Goal: Information Seeking & Learning: Learn about a topic

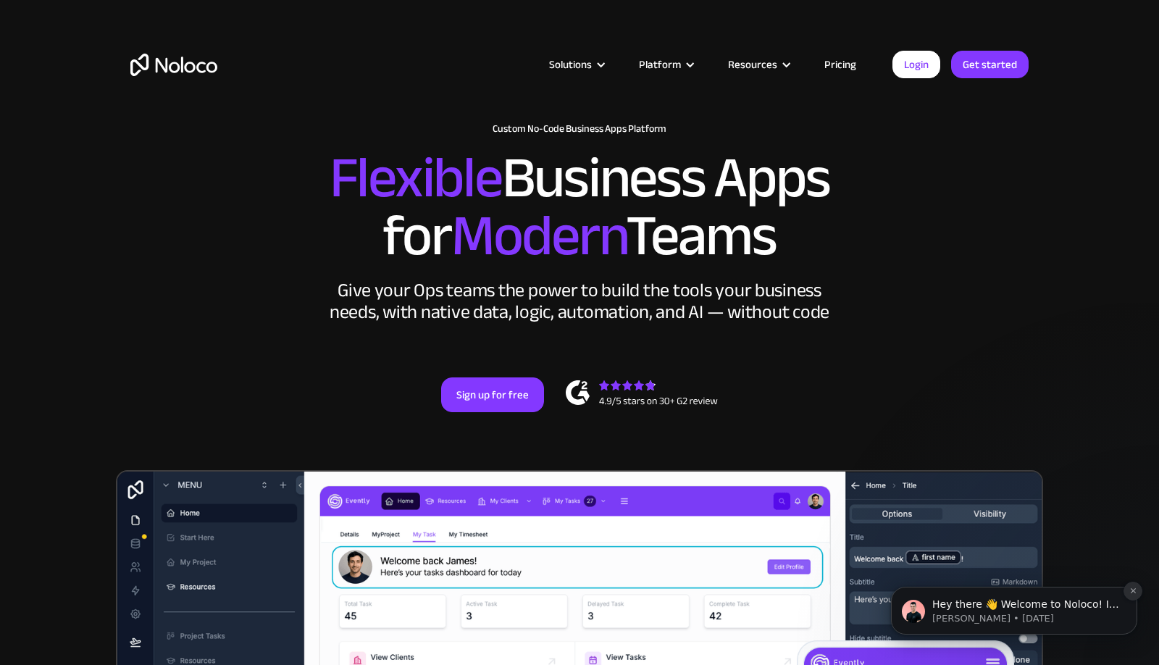
click at [1129, 589] on icon "Dismiss notification" at bounding box center [1133, 591] width 8 height 8
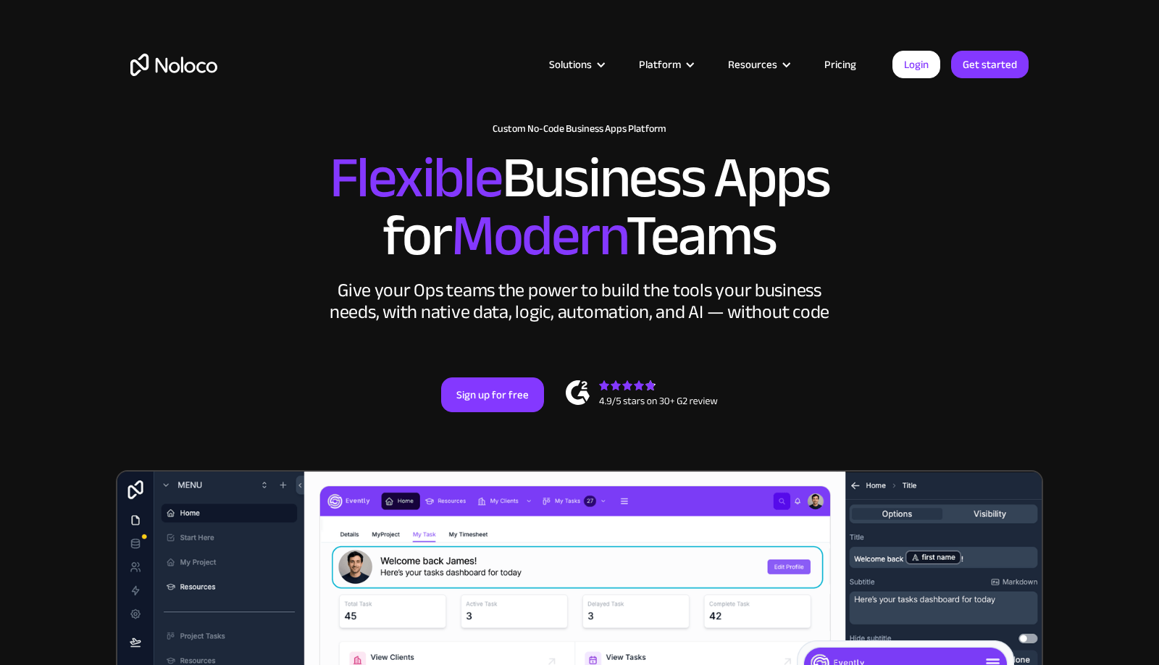
click at [841, 64] on link "Pricing" at bounding box center [840, 64] width 68 height 19
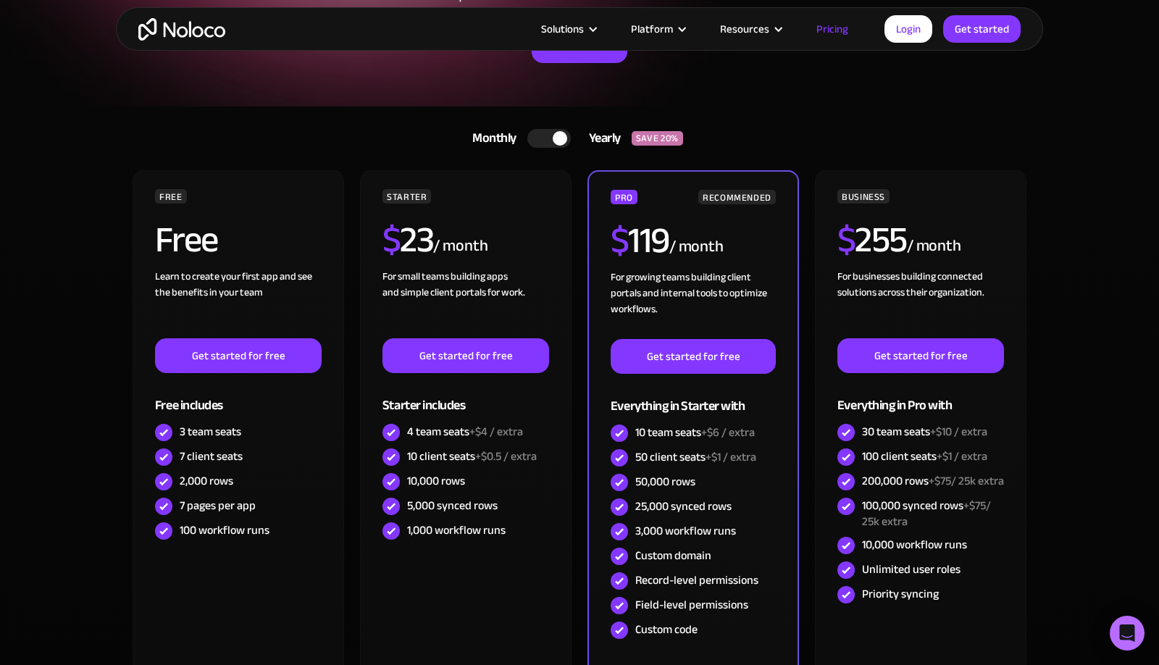
scroll to position [232, 0]
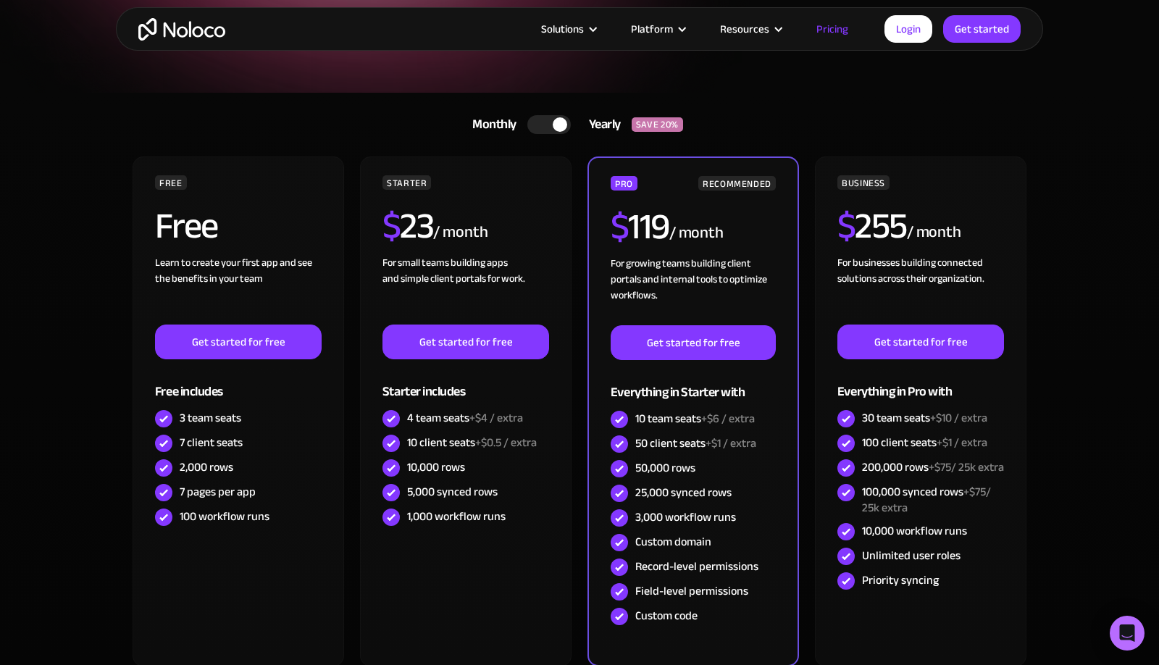
click at [534, 119] on div at bounding box center [548, 124] width 43 height 19
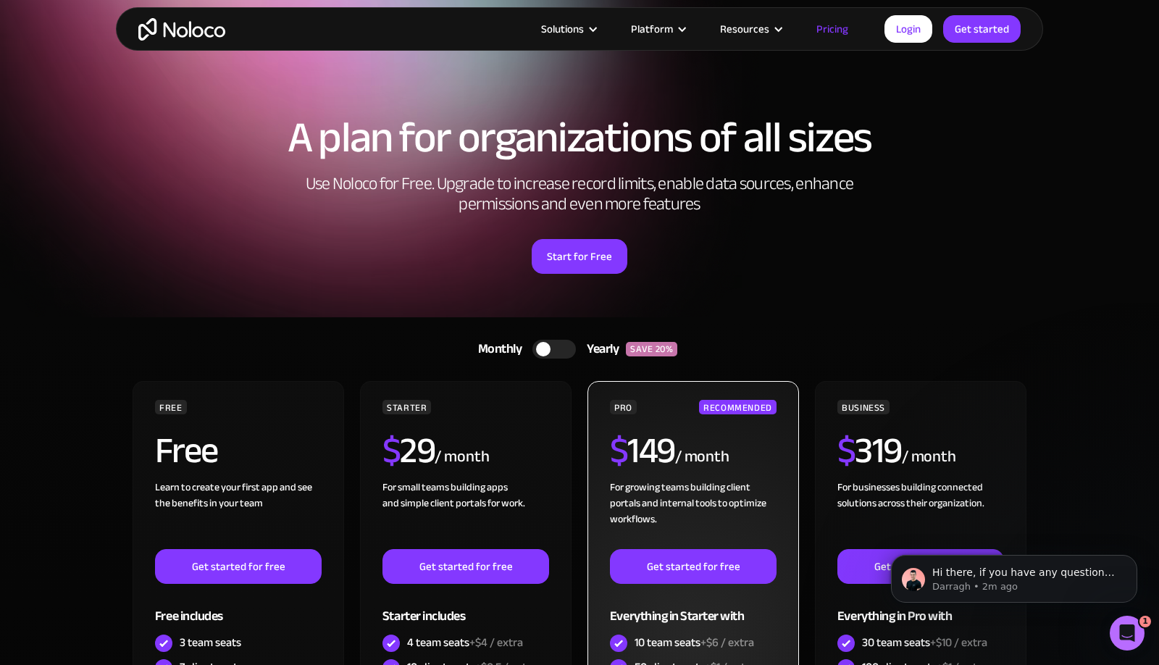
scroll to position [0, 0]
